Goal: Book appointment/travel/reservation

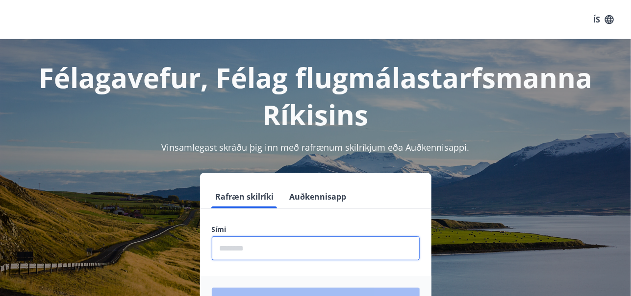
click at [278, 245] on input "phone" at bounding box center [316, 249] width 208 height 24
type input "********"
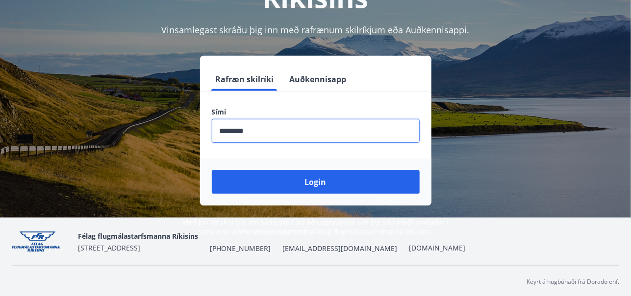
scroll to position [120, 0]
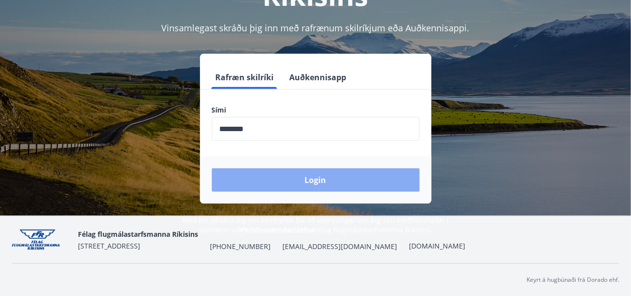
click at [322, 181] on button "Login" at bounding box center [316, 181] width 208 height 24
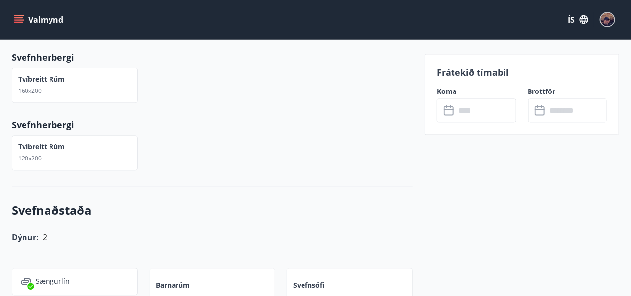
scroll to position [731, 0]
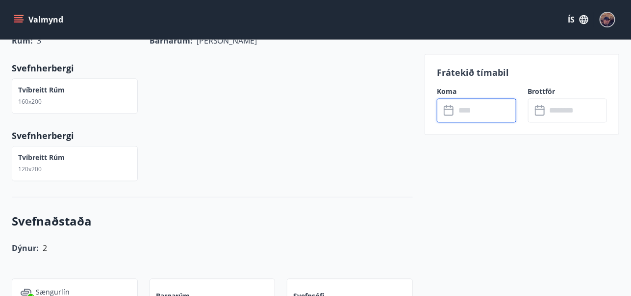
click at [470, 107] on input "text" at bounding box center [485, 110] width 61 height 24
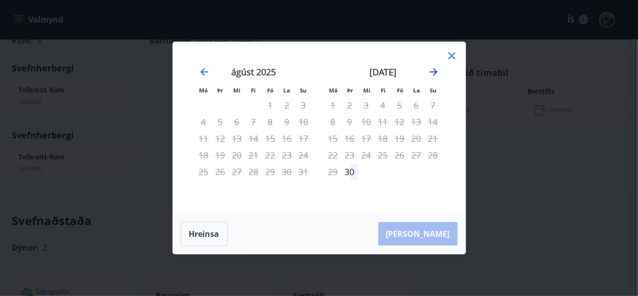
click at [435, 72] on icon "Move forward to switch to the next month." at bounding box center [434, 72] width 8 height 8
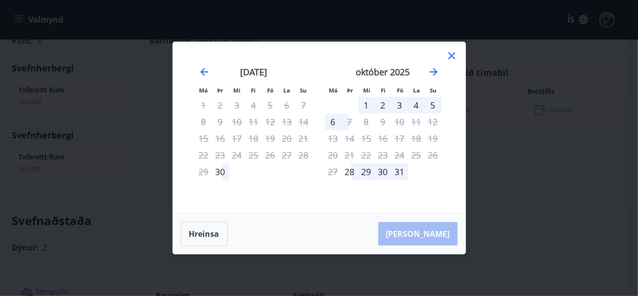
click at [453, 54] on icon at bounding box center [451, 55] width 7 height 7
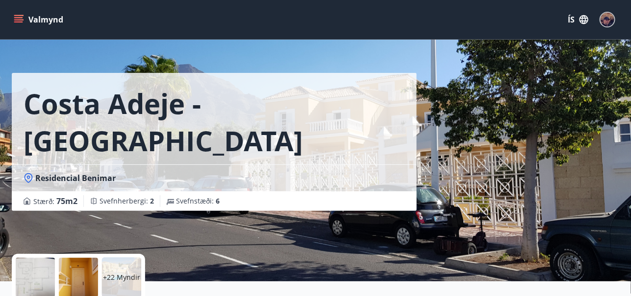
scroll to position [0, 0]
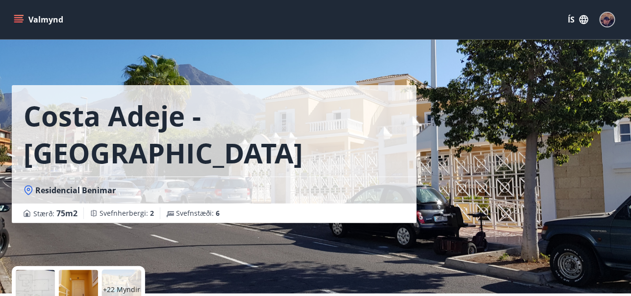
click at [20, 18] on icon "menu" at bounding box center [19, 20] width 10 height 10
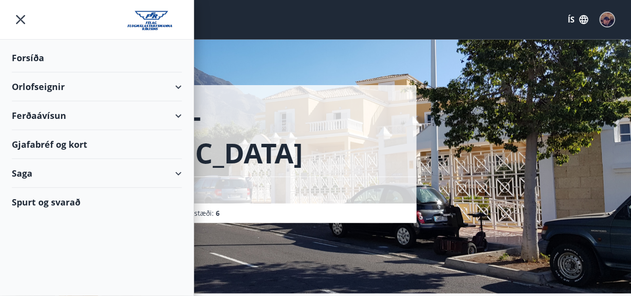
click at [57, 85] on div "Orlofseignir" at bounding box center [97, 87] width 170 height 29
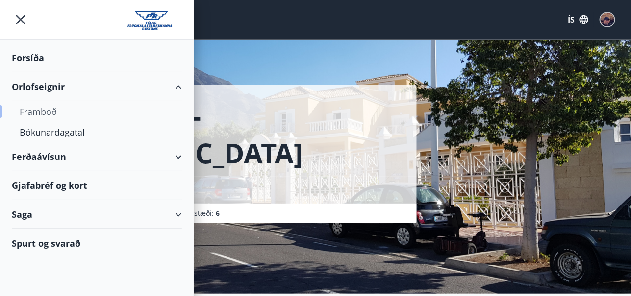
click at [44, 110] on div "Framboð" at bounding box center [97, 111] width 154 height 21
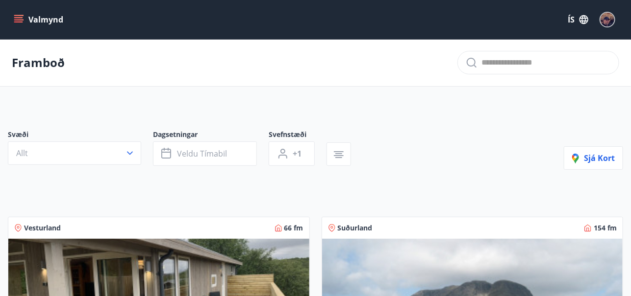
click at [18, 19] on icon "menu" at bounding box center [19, 20] width 10 height 10
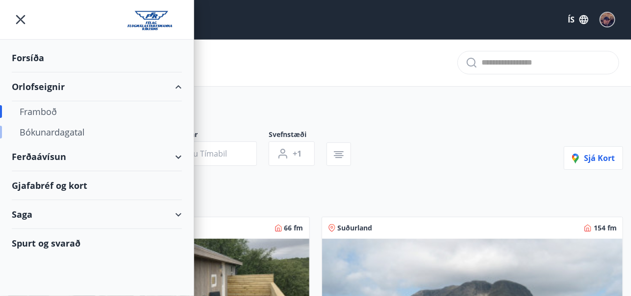
click at [35, 137] on div "Bókunardagatal" at bounding box center [97, 132] width 154 height 21
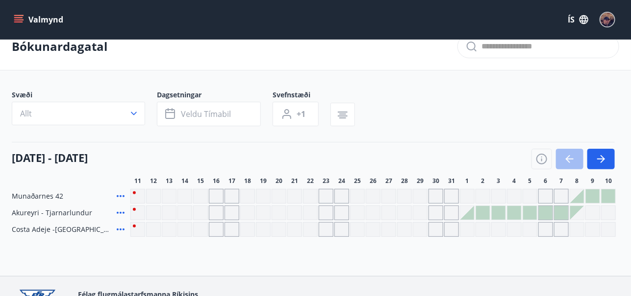
scroll to position [18, 0]
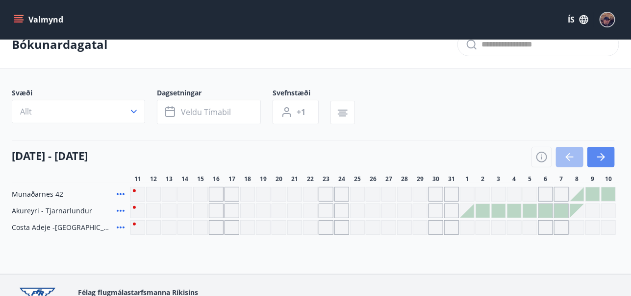
click at [603, 155] on icon "button" at bounding box center [602, 157] width 4 height 8
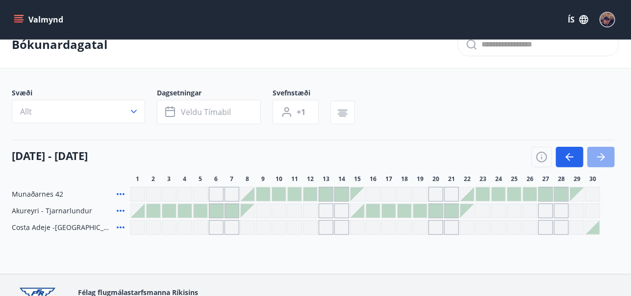
click at [603, 155] on icon "button" at bounding box center [602, 157] width 4 height 8
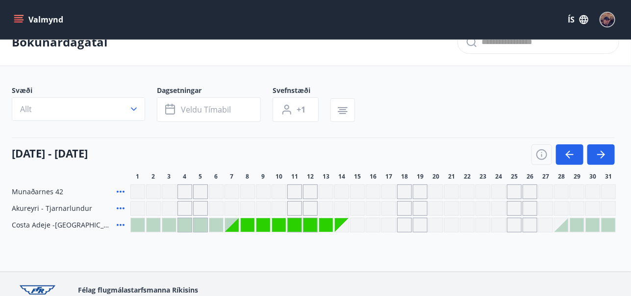
scroll to position [19, 0]
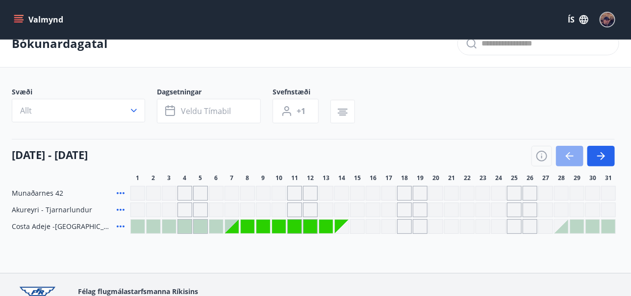
click at [570, 155] on icon "button" at bounding box center [569, 156] width 12 height 12
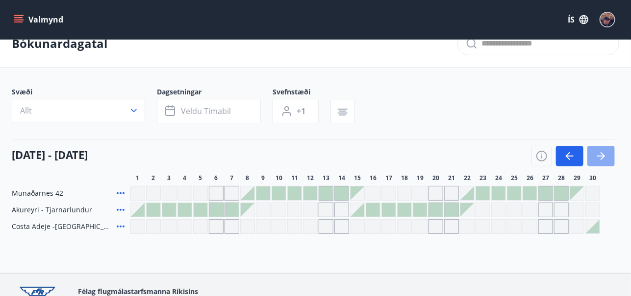
click at [603, 156] on icon "button" at bounding box center [602, 156] width 4 height 8
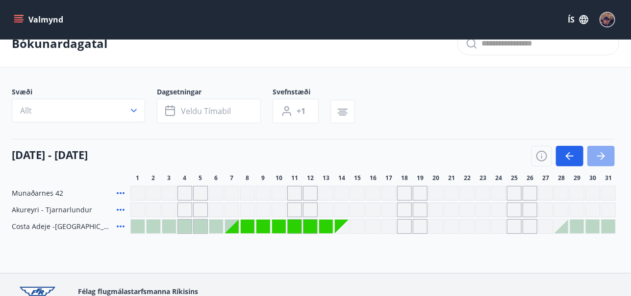
click at [603, 156] on icon "button" at bounding box center [602, 156] width 4 height 8
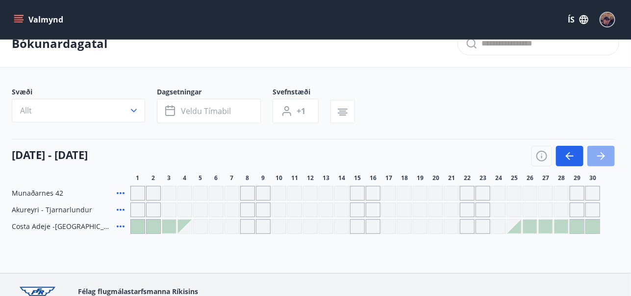
click at [603, 156] on icon "button" at bounding box center [602, 156] width 4 height 8
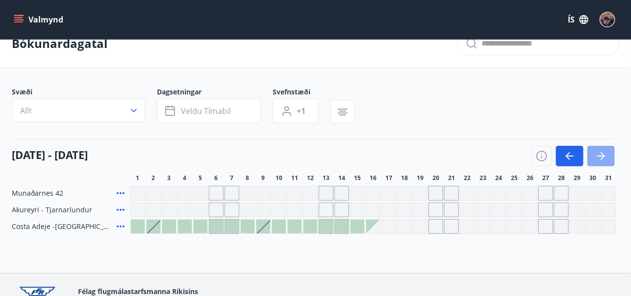
click at [603, 156] on icon "button" at bounding box center [602, 156] width 4 height 8
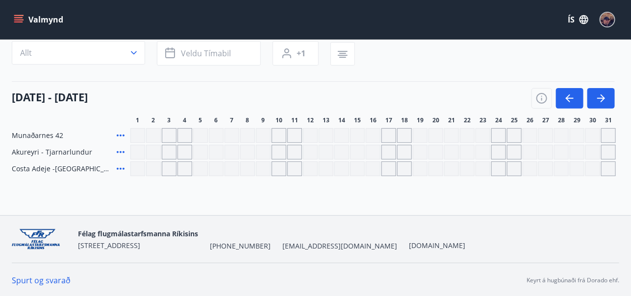
scroll to position [0, 0]
